Goal: Information Seeking & Learning: Learn about a topic

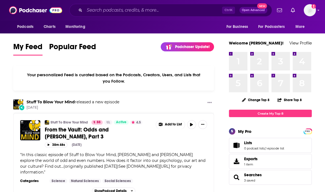
click at [101, 14] on div "Ctrl K Open Advanced New" at bounding box center [170, 10] width 203 height 13
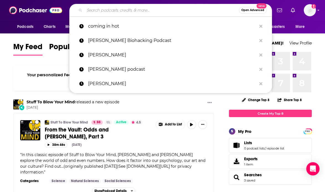
click at [92, 13] on input "Search podcasts, credits, & more..." at bounding box center [161, 10] width 154 height 9
paste input "The Curbsiders Internal Medicine Podcast"
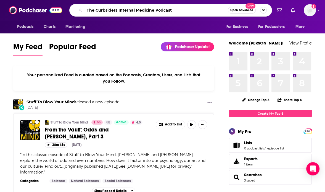
type input "The Curbsiders Internal Medicine Podcast"
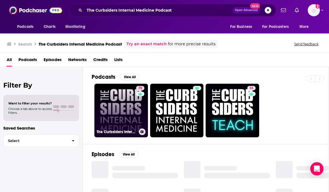
click at [130, 100] on link "75 The Curbsiders Internal Medicine Podcast" at bounding box center [121, 111] width 54 height 54
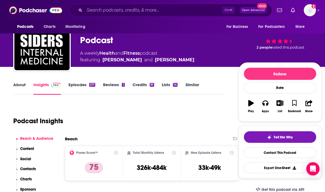
scroll to position [56, 0]
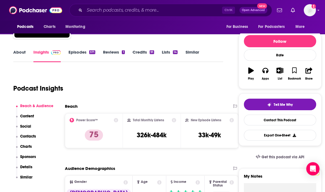
click at [58, 75] on div "Podcast Insights" at bounding box center [115, 85] width 205 height 28
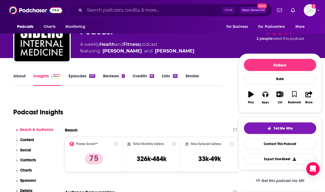
scroll to position [32, 0]
